Goal: Find specific page/section: Find specific page/section

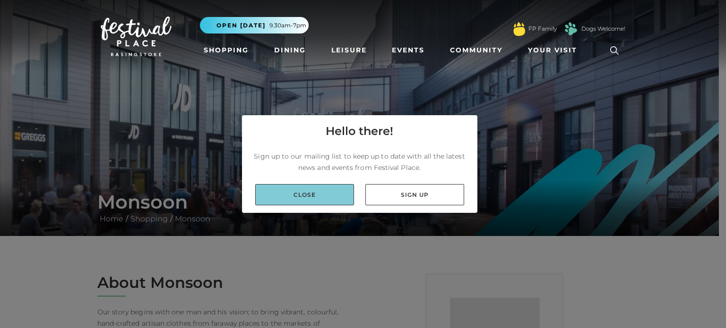
click at [308, 195] on link "Close" at bounding box center [304, 194] width 99 height 21
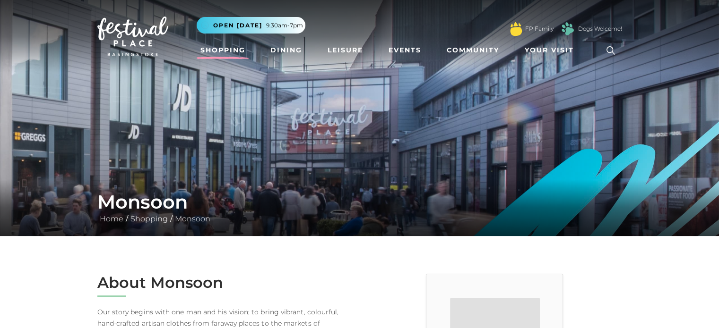
click at [235, 48] on link "Shopping" at bounding box center [223, 50] width 52 height 17
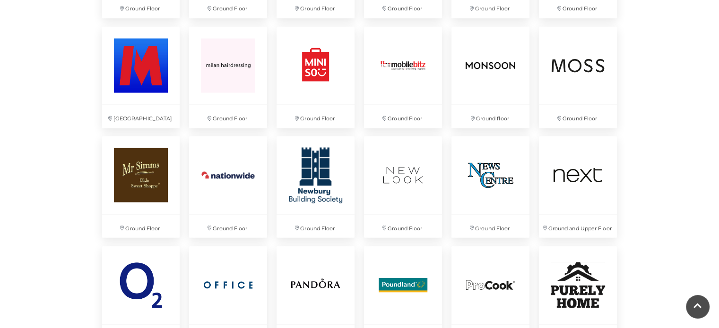
scroll to position [1688, 0]
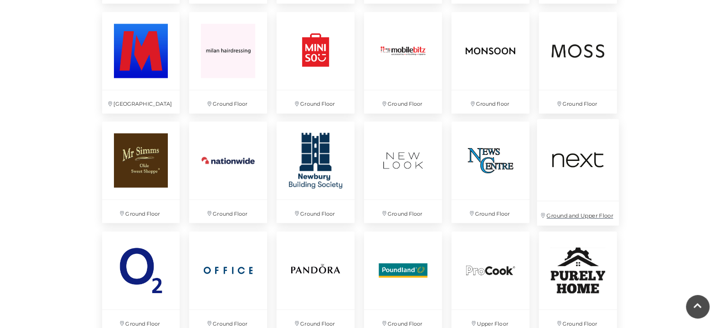
click at [591, 156] on img at bounding box center [578, 160] width 82 height 82
